Goal: Information Seeking & Learning: Learn about a topic

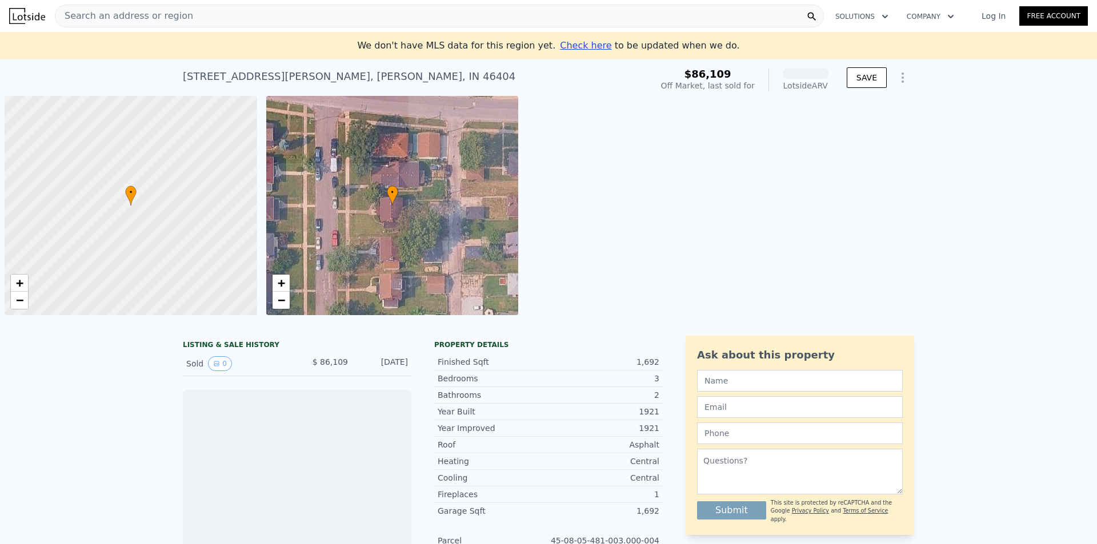
scroll to position [0, 5]
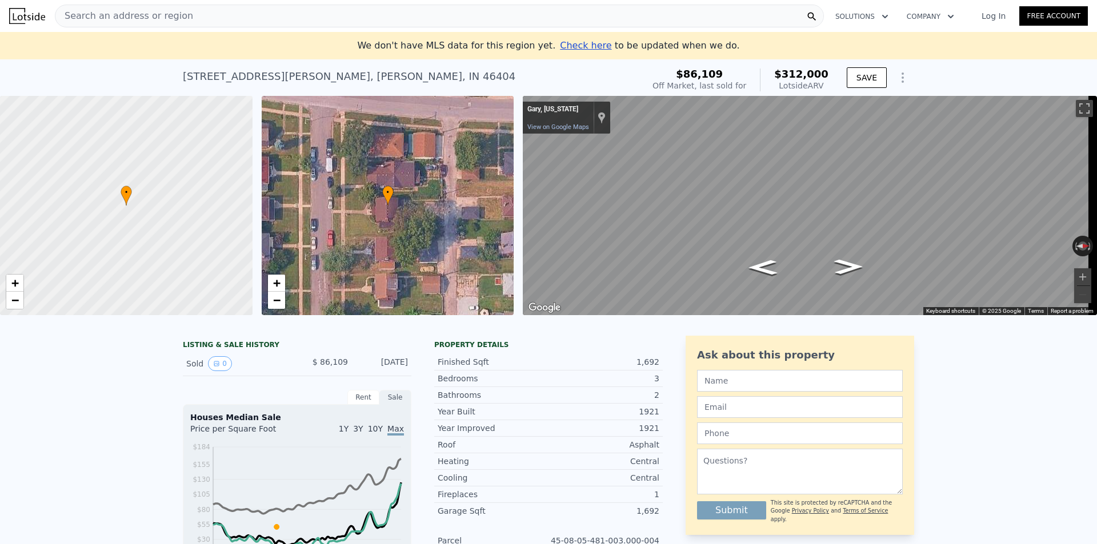
click at [178, 15] on div "Search an address or region" at bounding box center [439, 16] width 769 height 23
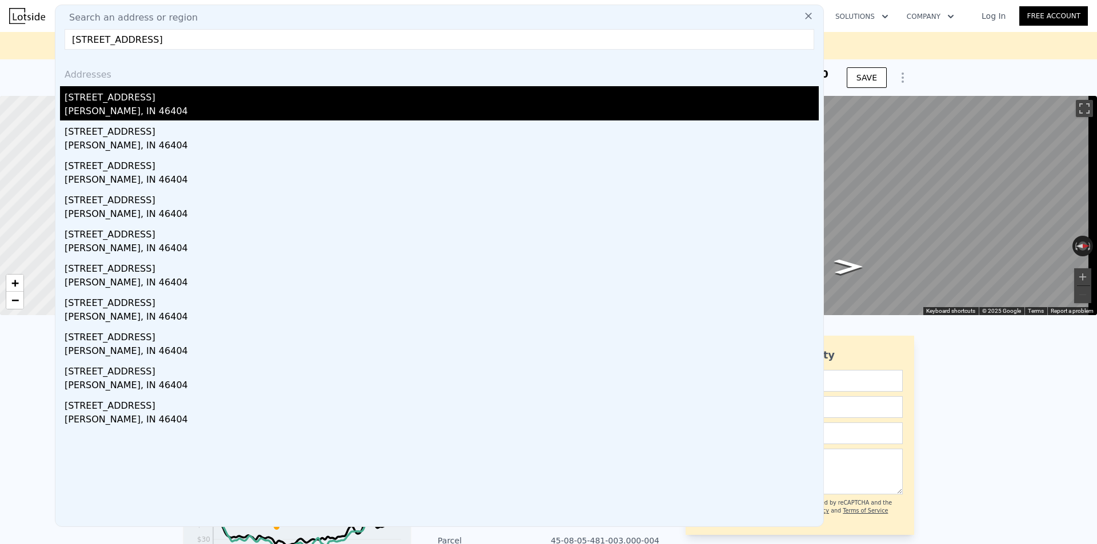
type input "[STREET_ADDRESS]"
click at [95, 98] on div "[STREET_ADDRESS]" at bounding box center [442, 95] width 754 height 18
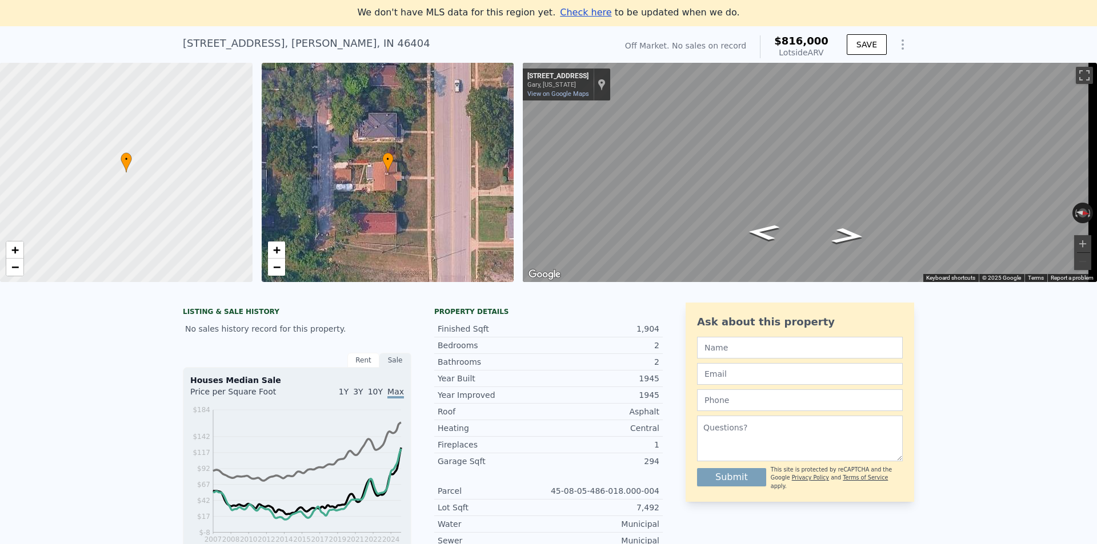
scroll to position [13, 0]
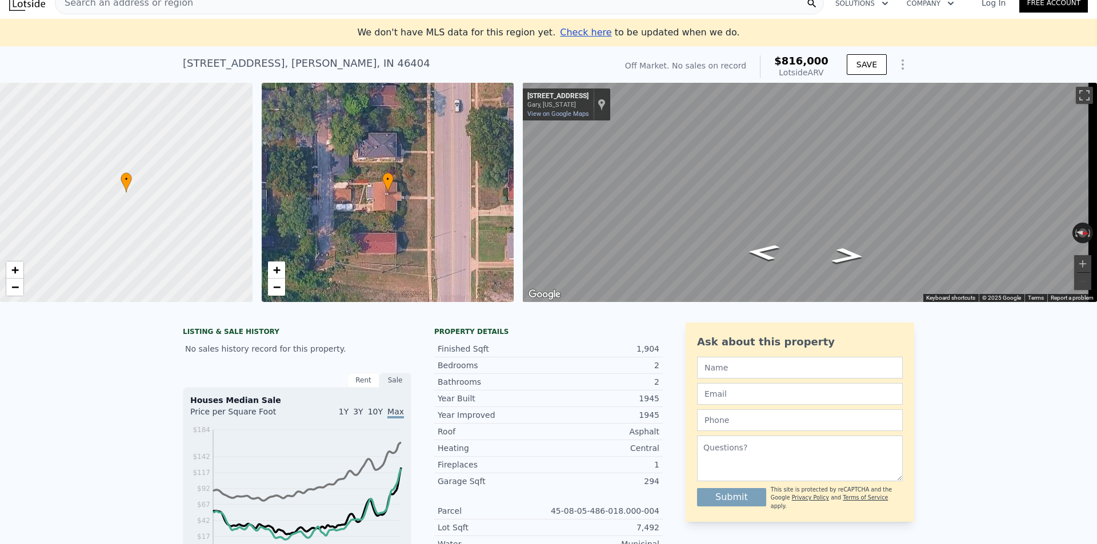
click at [191, 10] on div "Search an address or region" at bounding box center [439, 2] width 769 height 23
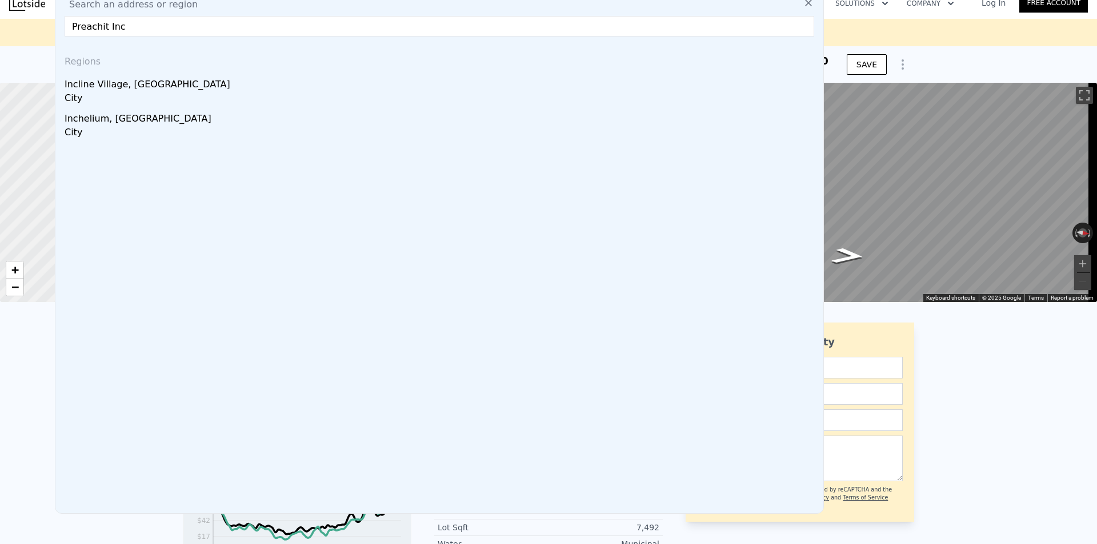
drag, startPoint x: 155, startPoint y: 22, endPoint x: 30, endPoint y: 22, distance: 125.1
paste input "[STREET_ADDRESS][PERSON_NAME]"
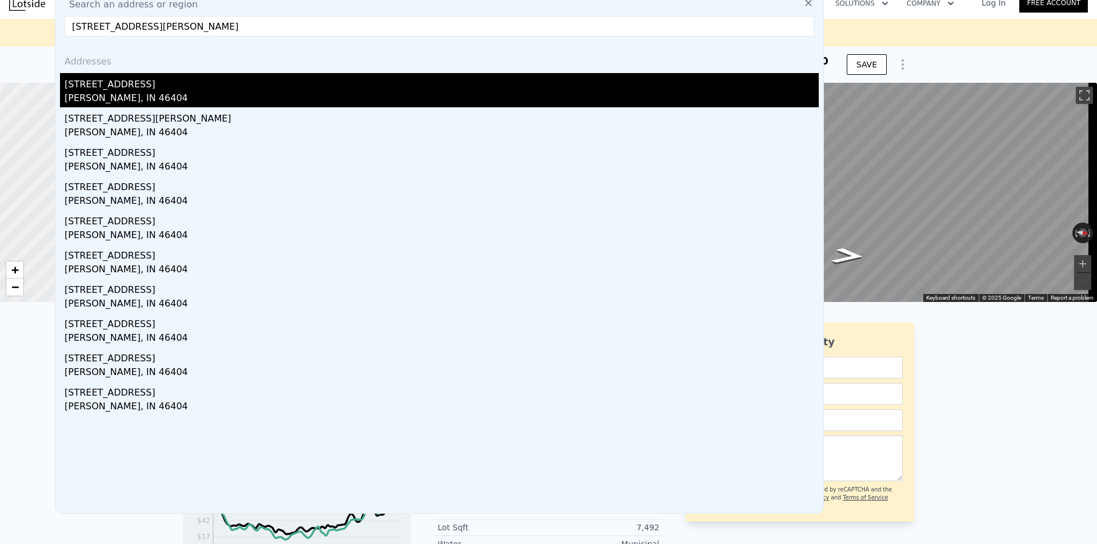
type input "[STREET_ADDRESS][PERSON_NAME]"
click at [100, 95] on div "[PERSON_NAME], IN 46404" at bounding box center [442, 99] width 754 height 16
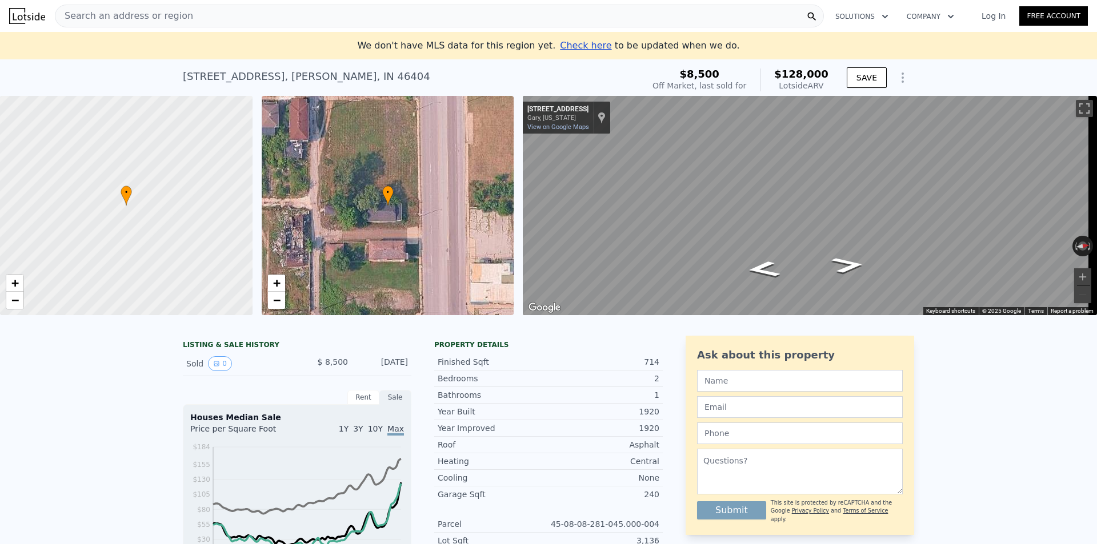
click at [184, 14] on div "Search an address or region" at bounding box center [439, 16] width 769 height 23
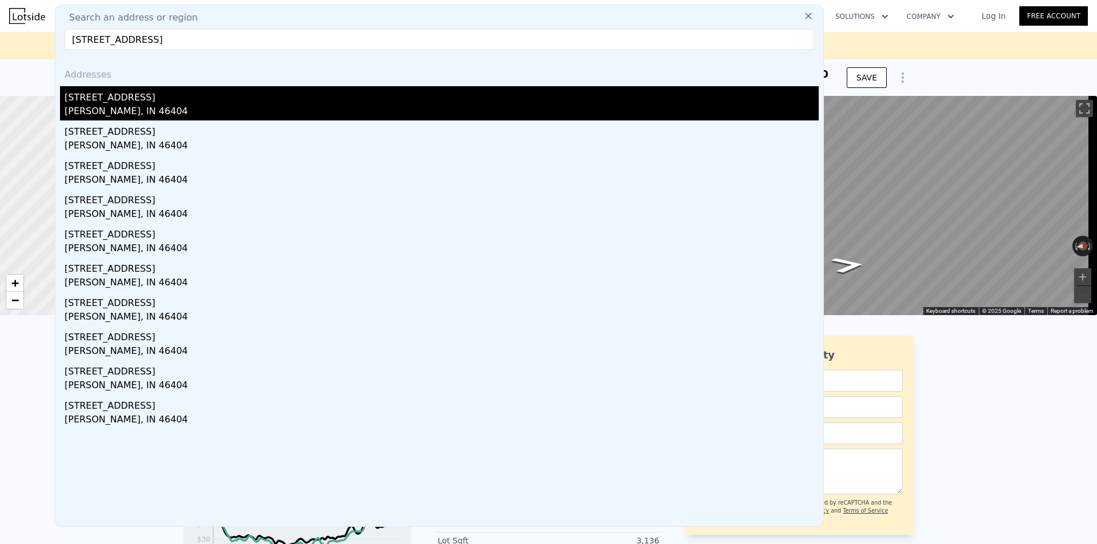
type input "[STREET_ADDRESS]"
click at [132, 106] on div "[PERSON_NAME], IN 46404" at bounding box center [442, 113] width 754 height 16
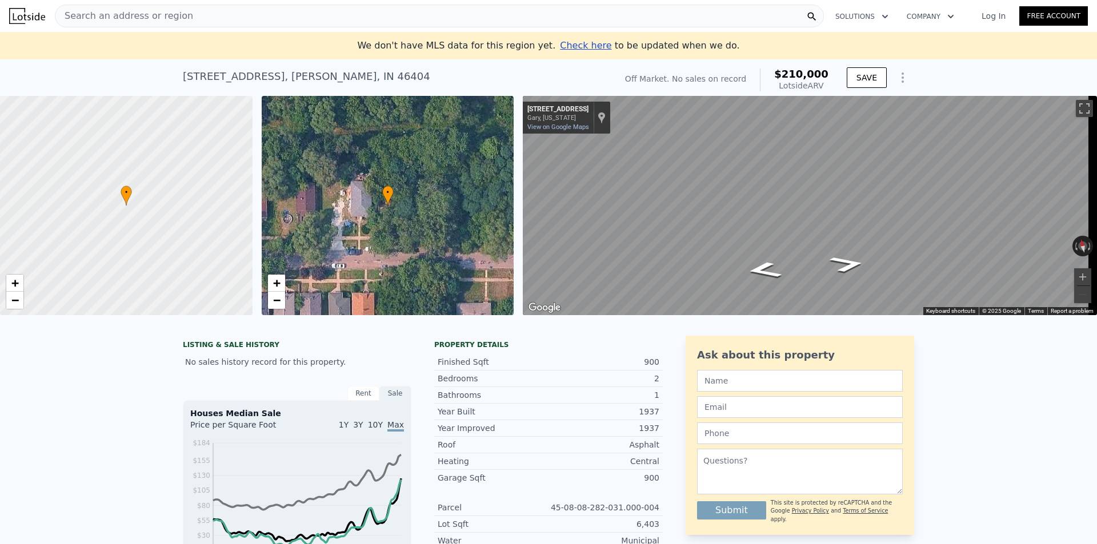
click at [192, 23] on div "Search an address or region" at bounding box center [439, 16] width 769 height 23
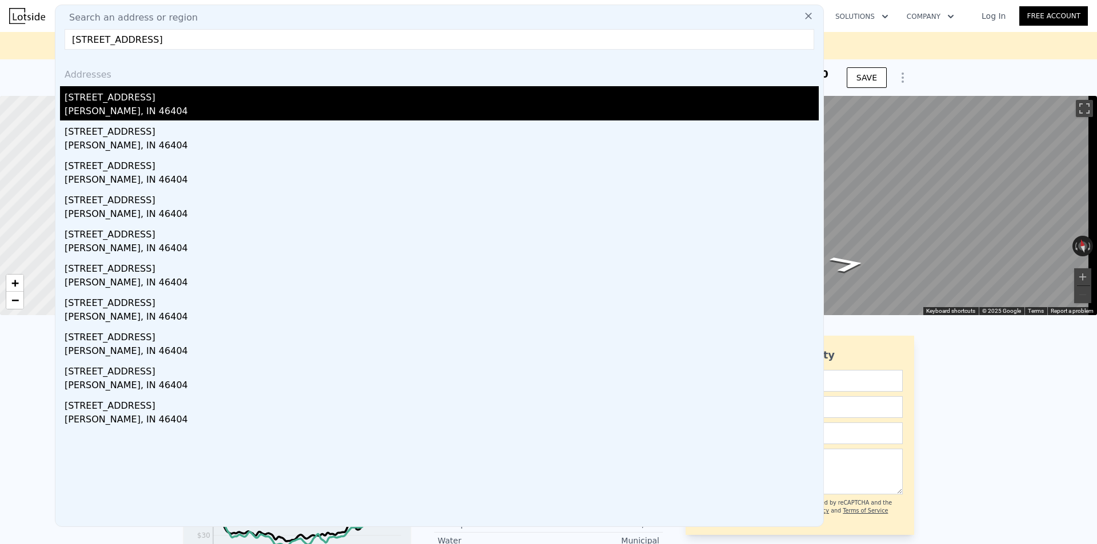
type input "[STREET_ADDRESS]"
click at [119, 93] on div "[STREET_ADDRESS]" at bounding box center [442, 95] width 754 height 18
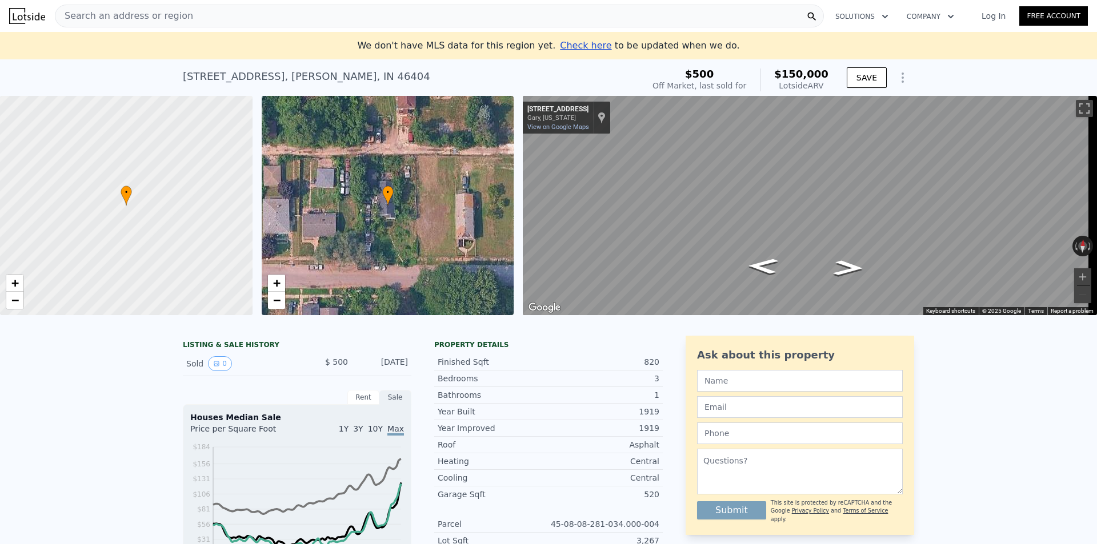
click at [146, 18] on span "Search an address or region" at bounding box center [124, 16] width 138 height 14
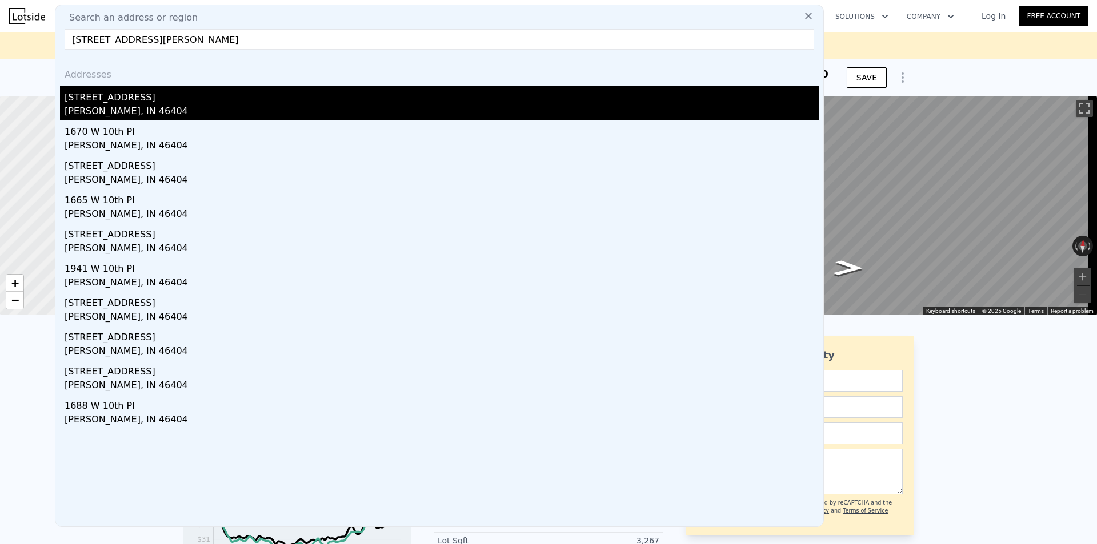
type input "[STREET_ADDRESS][PERSON_NAME]"
click at [108, 99] on div "[STREET_ADDRESS]" at bounding box center [442, 95] width 754 height 18
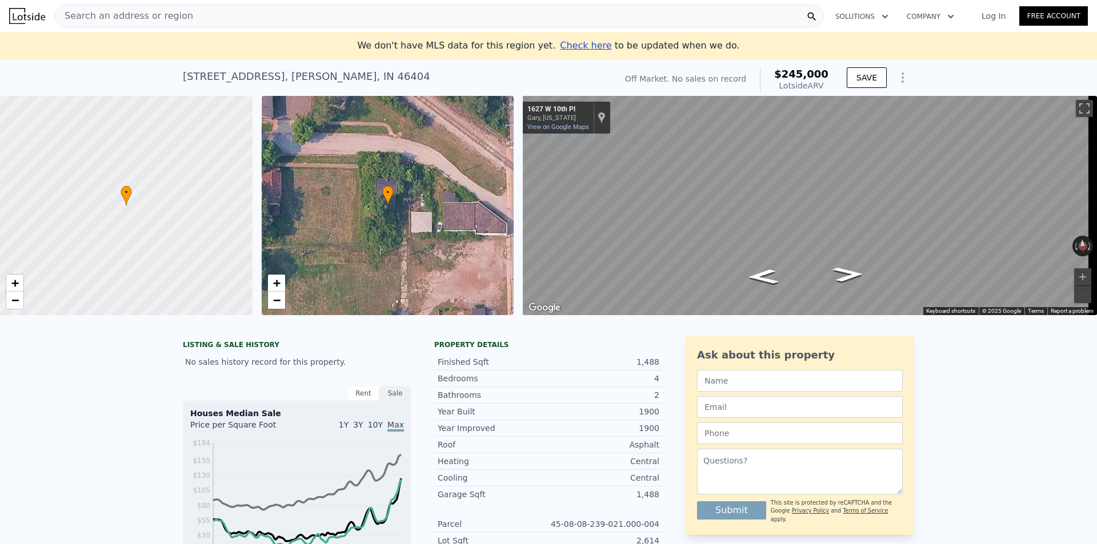
click at [181, 14] on div "Search an address or region" at bounding box center [439, 16] width 769 height 23
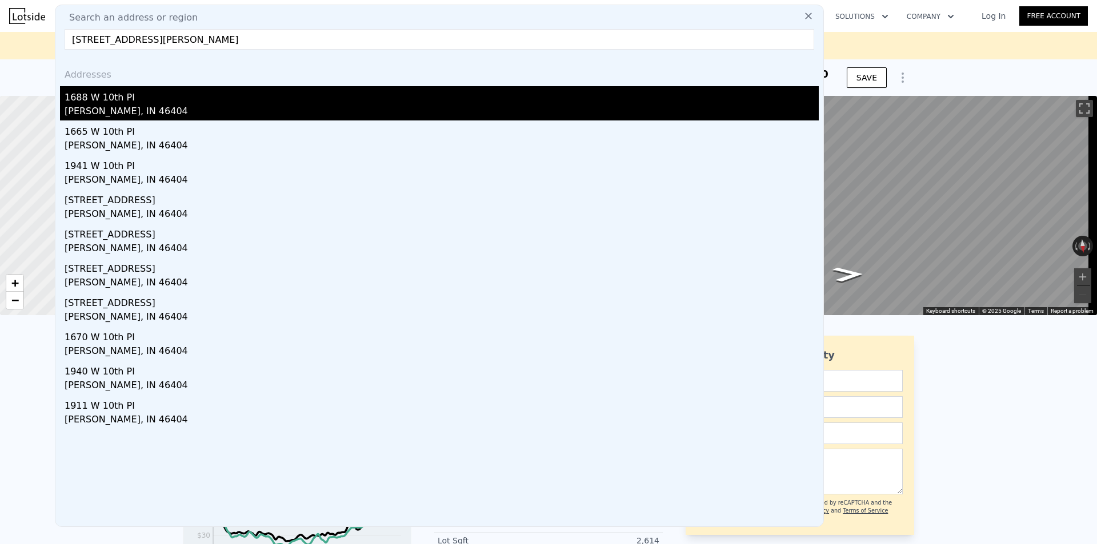
type input "[STREET_ADDRESS][PERSON_NAME]"
click at [109, 102] on div "1688 W 10th Pl" at bounding box center [442, 95] width 754 height 18
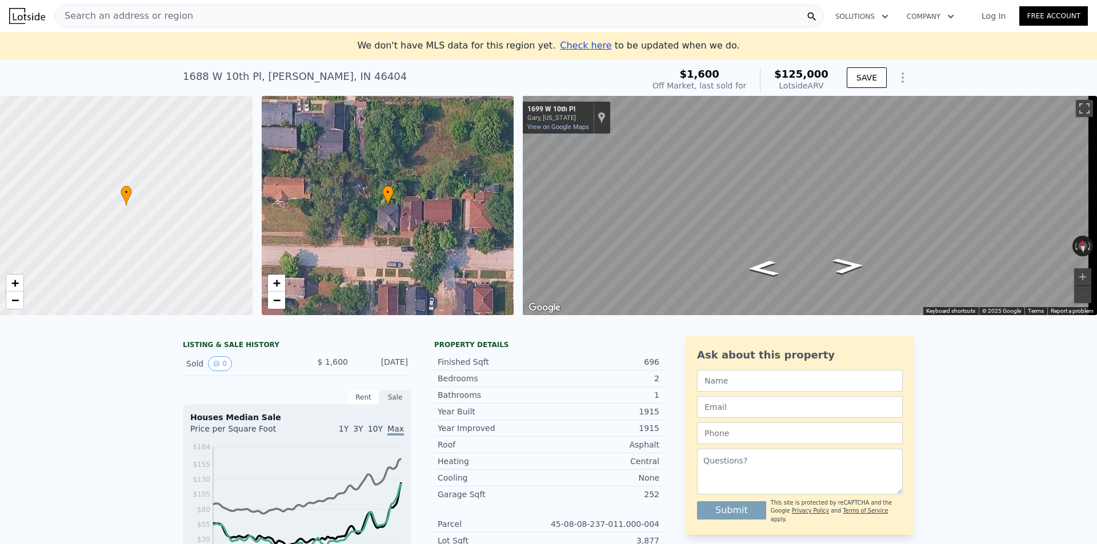
click at [142, 19] on span "Search an address or region" at bounding box center [124, 16] width 138 height 14
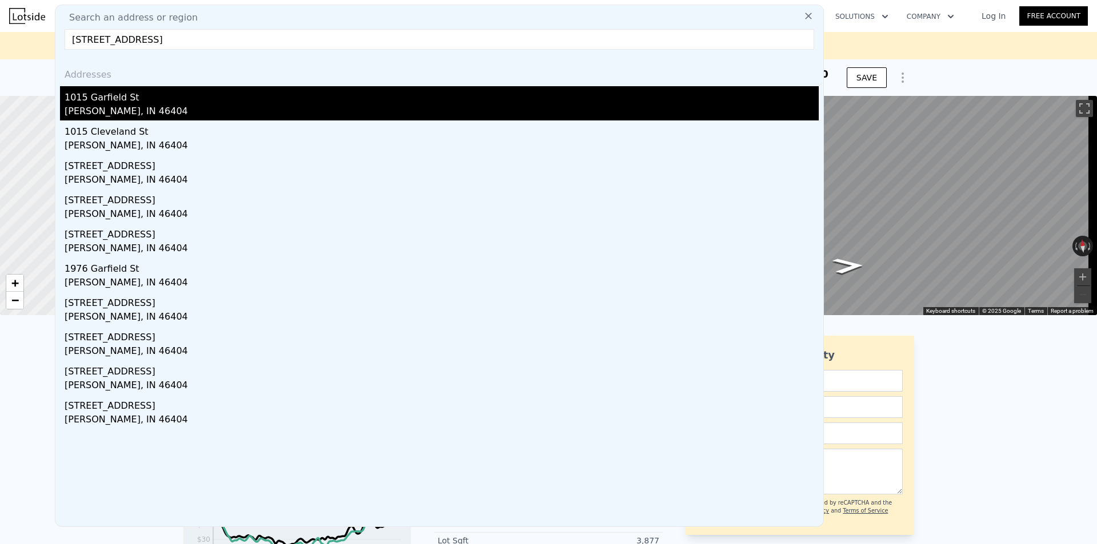
type input "[STREET_ADDRESS]"
click at [100, 95] on div "1015 Garfield St" at bounding box center [442, 95] width 754 height 18
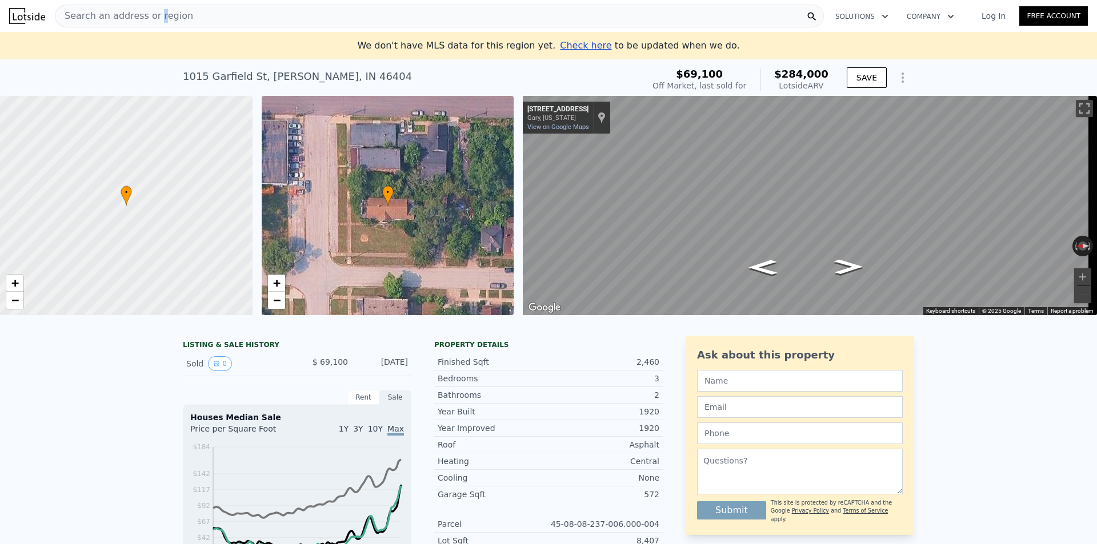
click at [152, 13] on span "Search an address or region" at bounding box center [124, 16] width 138 height 14
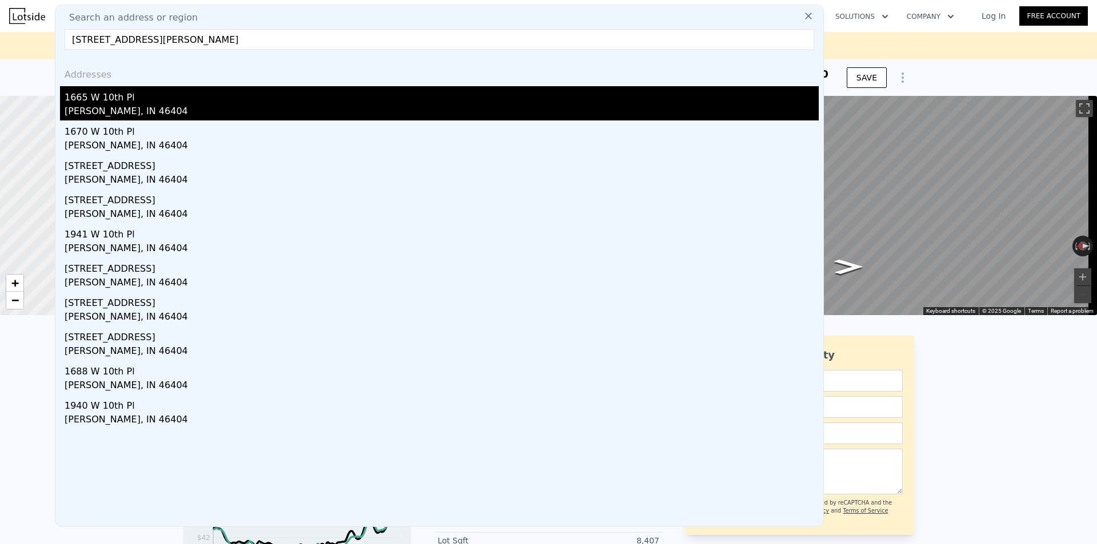
type input "[STREET_ADDRESS][PERSON_NAME]"
click at [89, 110] on div "[PERSON_NAME], IN 46404" at bounding box center [442, 113] width 754 height 16
